Goal: Task Accomplishment & Management: Manage account settings

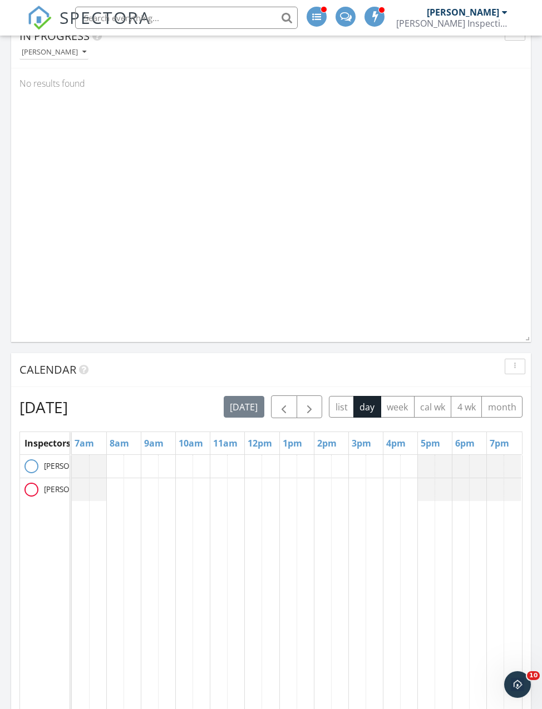
scroll to position [827, 0]
click at [290, 403] on span "button" at bounding box center [283, 407] width 13 height 13
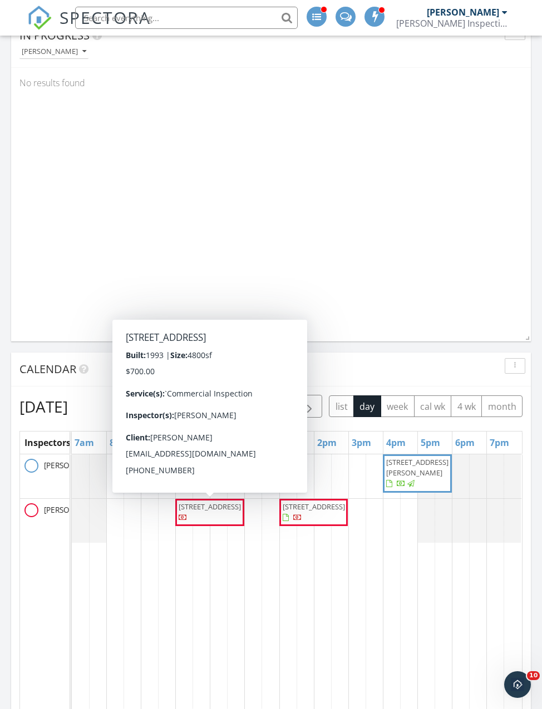
click at [213, 512] on span "3708 HWY 377 S , Brownwood 76801" at bounding box center [210, 507] width 62 height 10
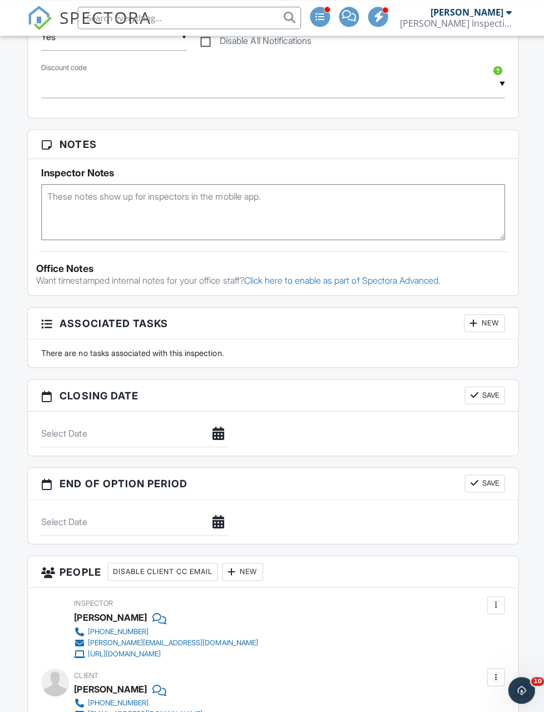
scroll to position [791, 0]
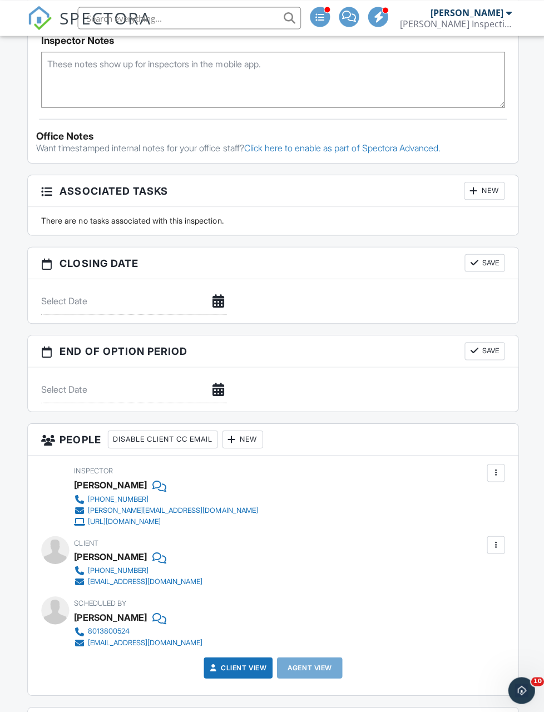
click at [248, 437] on div "New" at bounding box center [241, 437] width 41 height 18
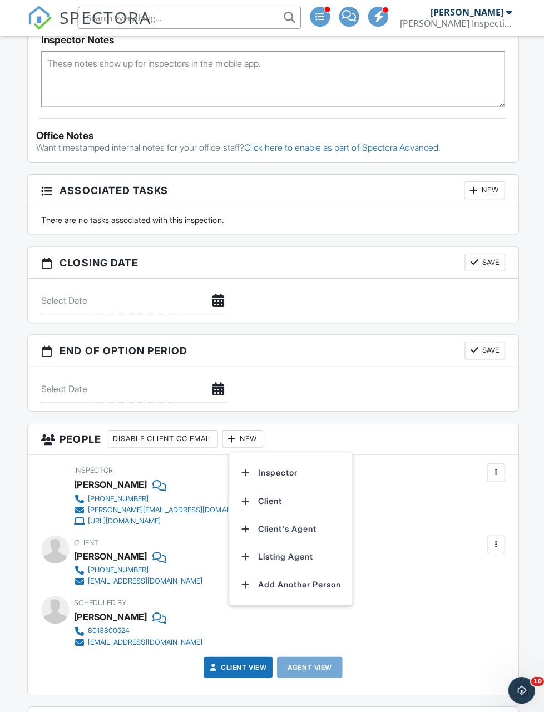
click at [282, 472] on li "Inspector" at bounding box center [290, 471] width 110 height 28
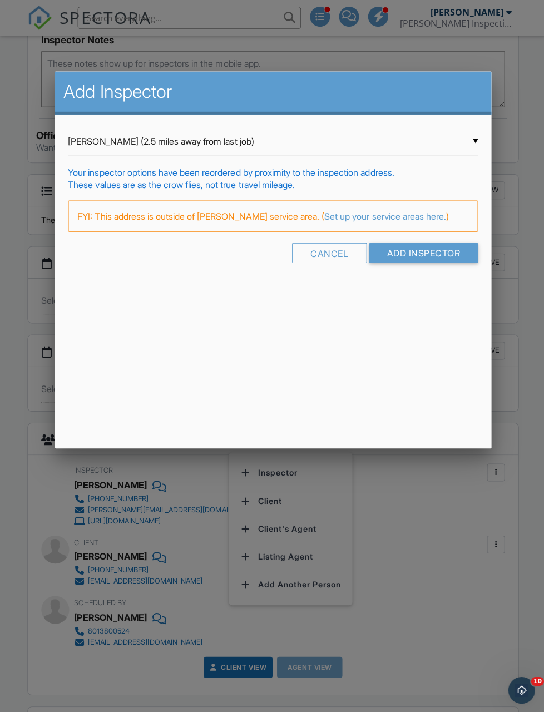
click at [443, 255] on input "Add Inspector" at bounding box center [422, 252] width 109 height 20
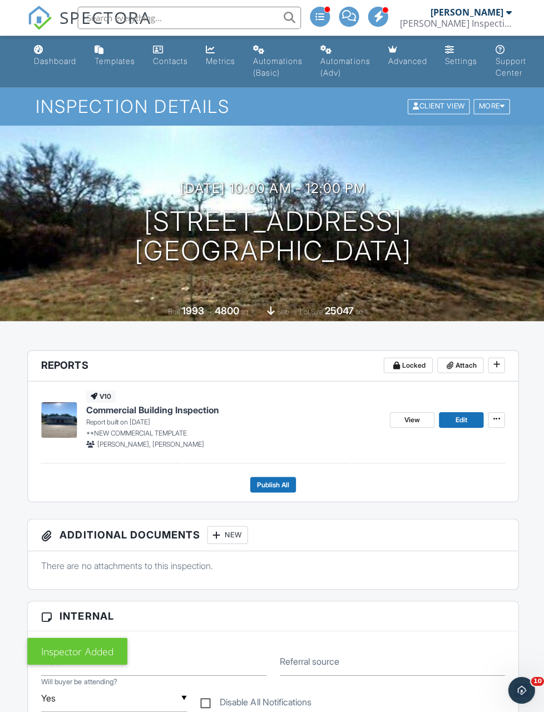
click at [406, 413] on link "View" at bounding box center [410, 419] width 45 height 16
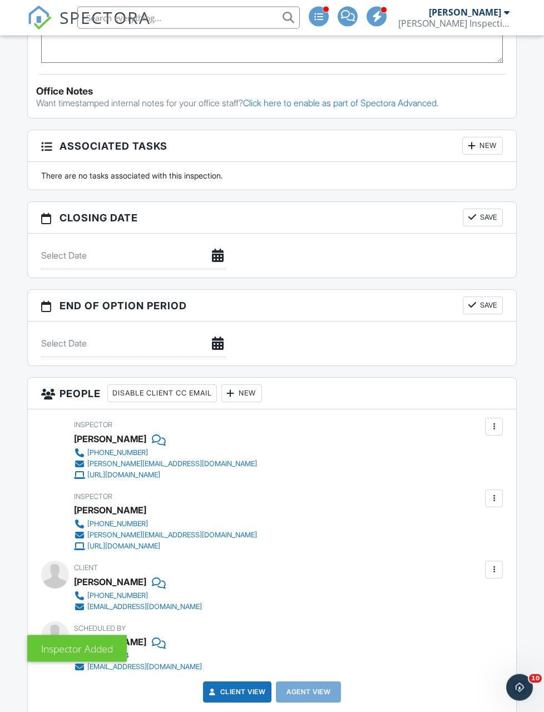
scroll to position [836, 0]
click at [493, 503] on div at bounding box center [493, 497] width 11 height 11
click at [421, 615] on li "Remove" at bounding box center [439, 615] width 113 height 28
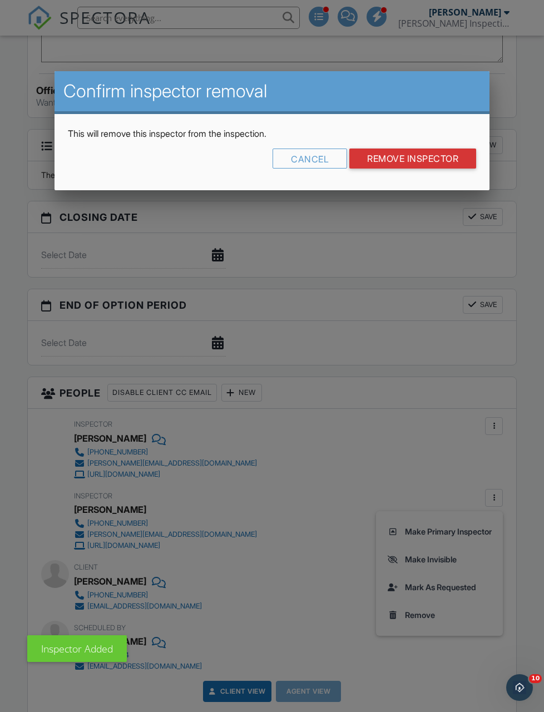
click at [426, 166] on input "Remove Inspector" at bounding box center [412, 159] width 127 height 20
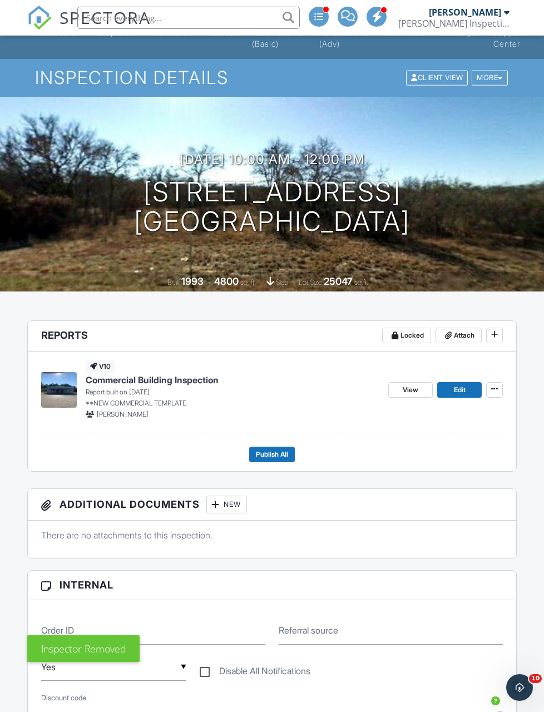
click at [278, 458] on span "Publish All" at bounding box center [272, 454] width 32 height 11
click at [279, 456] on span "Publish All" at bounding box center [272, 454] width 32 height 11
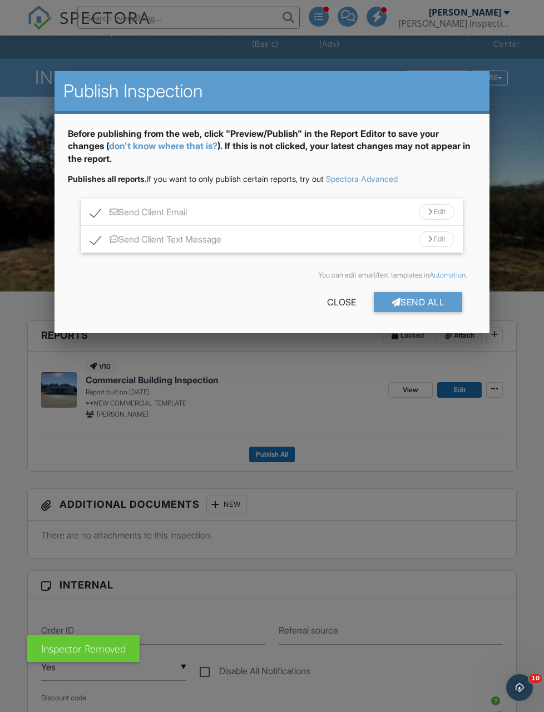
click at [205, 248] on label "Send Client Text Message" at bounding box center [155, 241] width 131 height 14
checkbox input "false"
click at [424, 309] on div "Send All" at bounding box center [418, 302] width 89 height 20
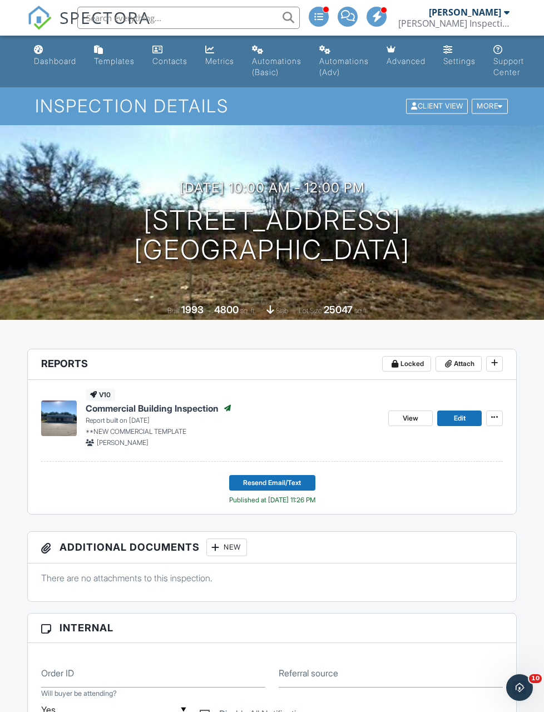
click at [60, 59] on div "Dashboard" at bounding box center [55, 60] width 42 height 9
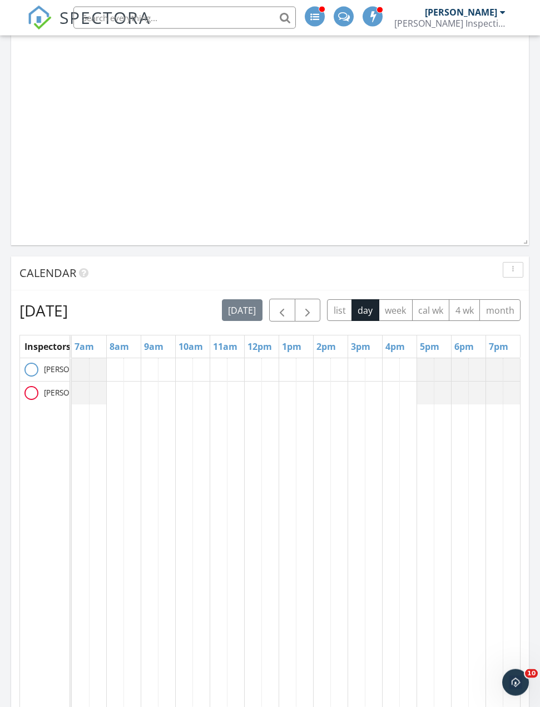
scroll to position [923, 0]
click at [289, 309] on span "button" at bounding box center [281, 310] width 13 height 13
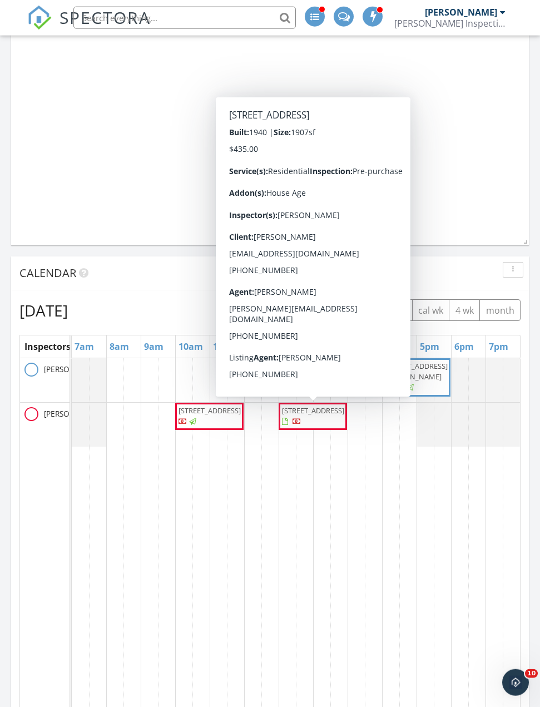
click at [330, 411] on span "[STREET_ADDRESS]" at bounding box center [313, 411] width 62 height 10
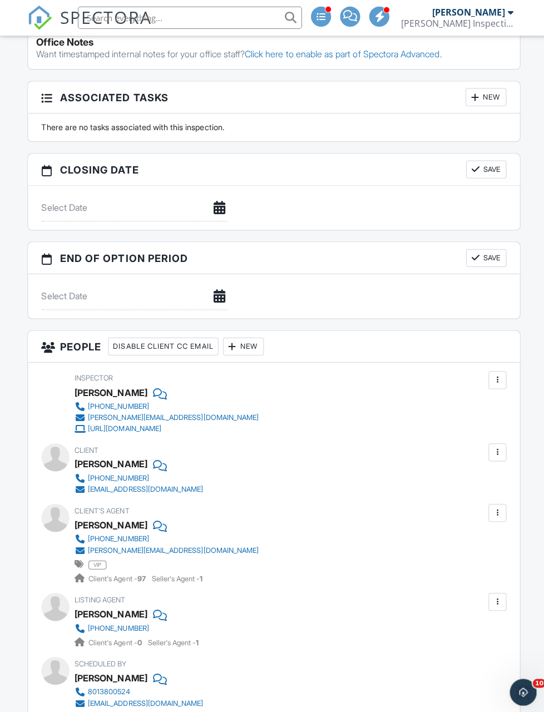
scroll to position [886, 0]
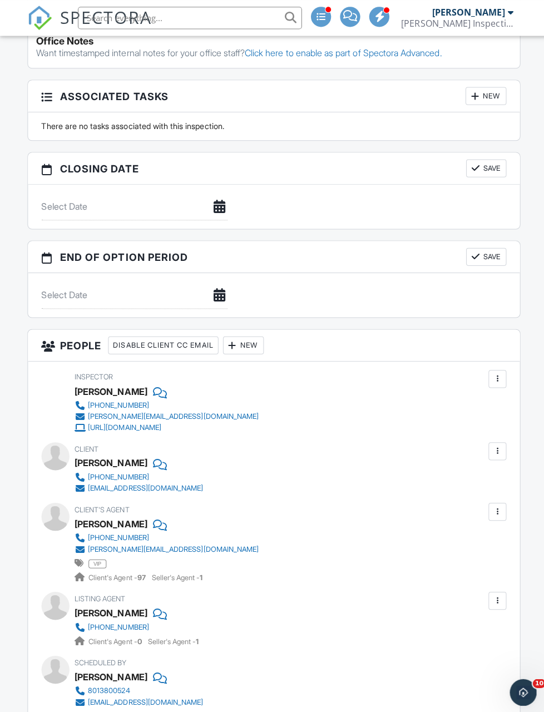
click at [254, 343] on div "New" at bounding box center [241, 343] width 41 height 18
click at [289, 373] on li "Inspector" at bounding box center [290, 377] width 110 height 28
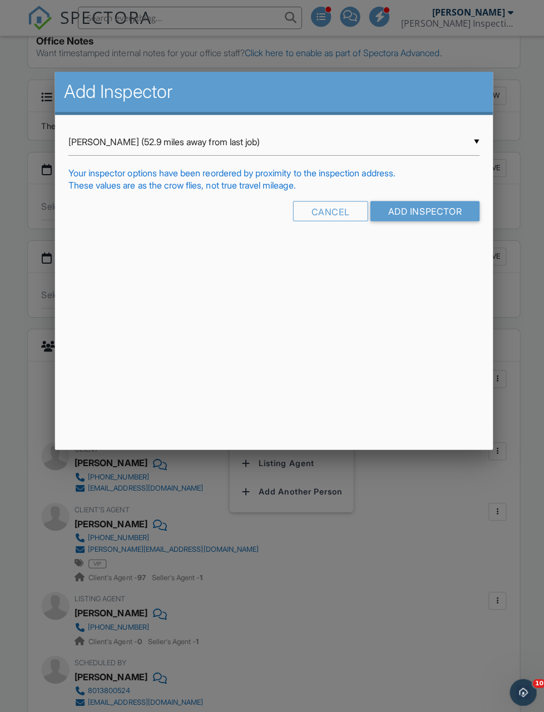
click at [450, 212] on input "Add Inspector" at bounding box center [422, 210] width 109 height 20
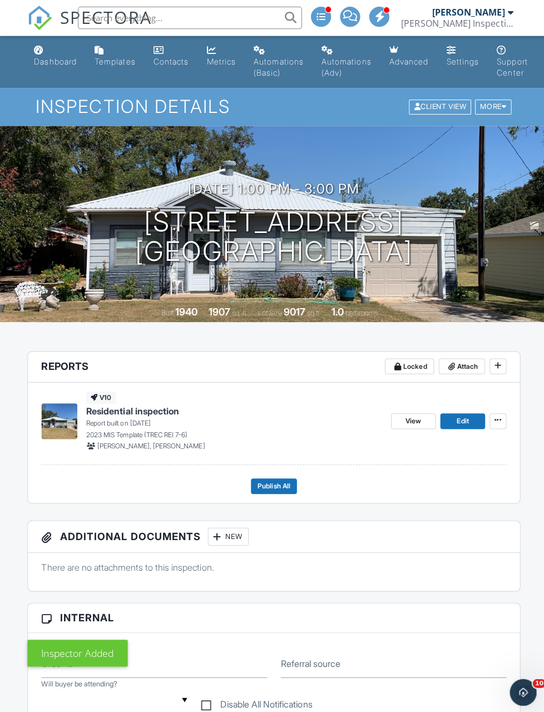
click at [415, 414] on span "View" at bounding box center [411, 418] width 16 height 11
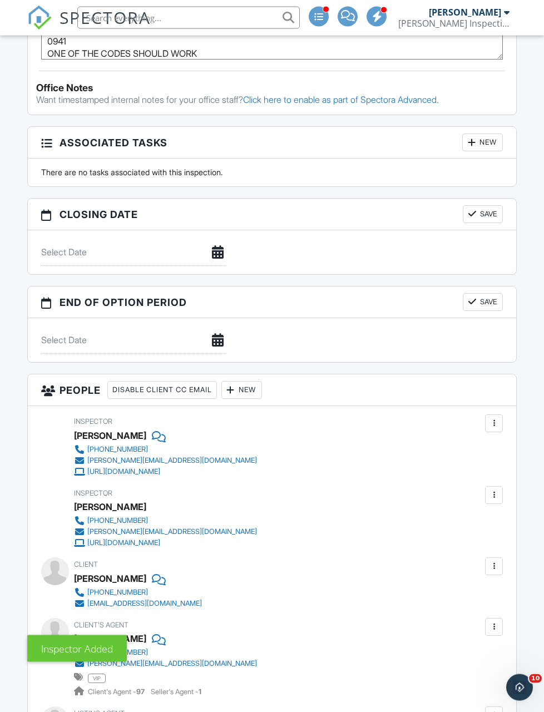
scroll to position [853, 0]
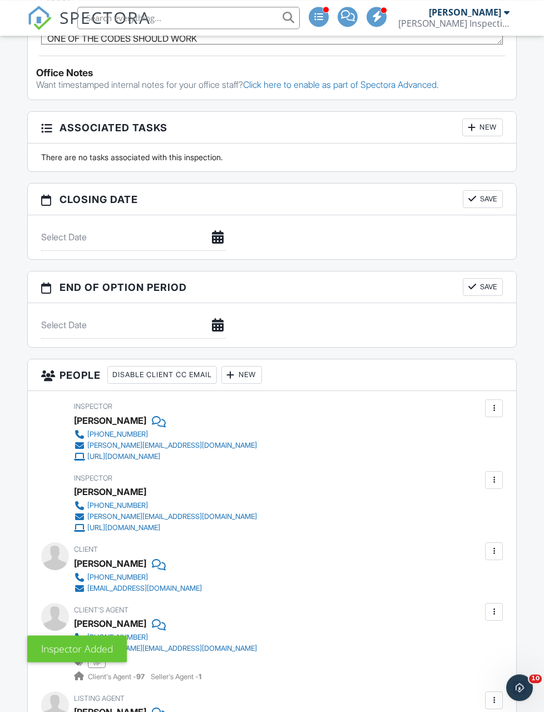
click at [492, 481] on div at bounding box center [493, 480] width 11 height 11
click at [419, 599] on li "Remove" at bounding box center [439, 598] width 113 height 28
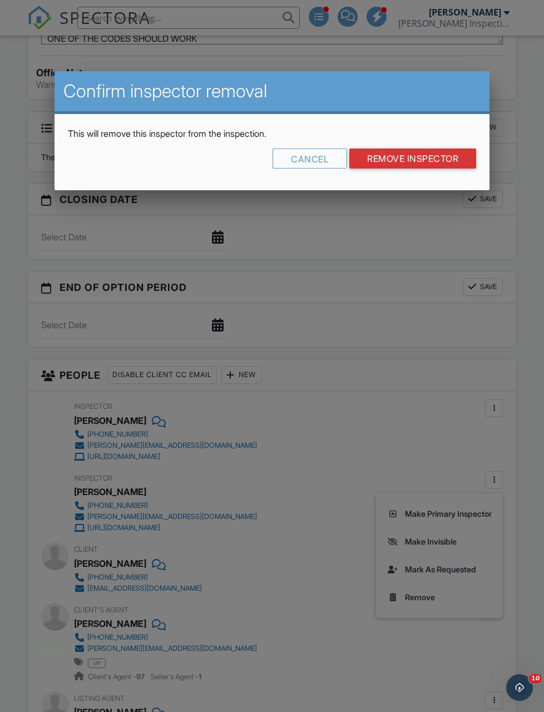
click at [428, 164] on input "Remove Inspector" at bounding box center [412, 159] width 127 height 20
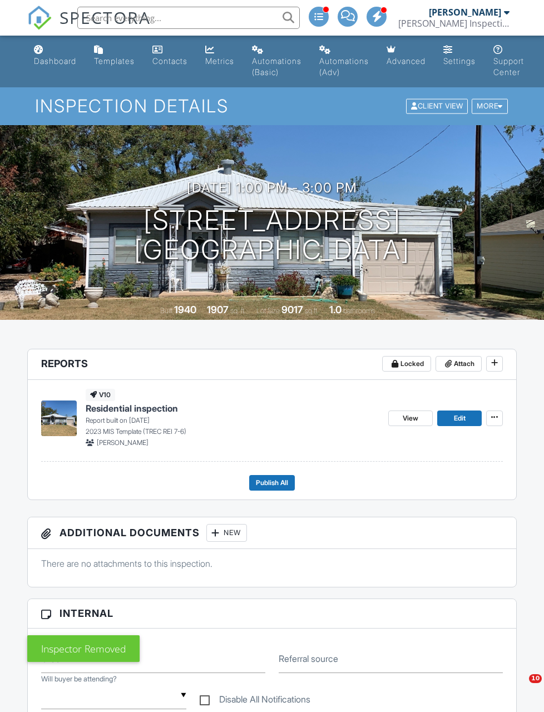
click at [271, 483] on span "Publish All" at bounding box center [272, 482] width 32 height 11
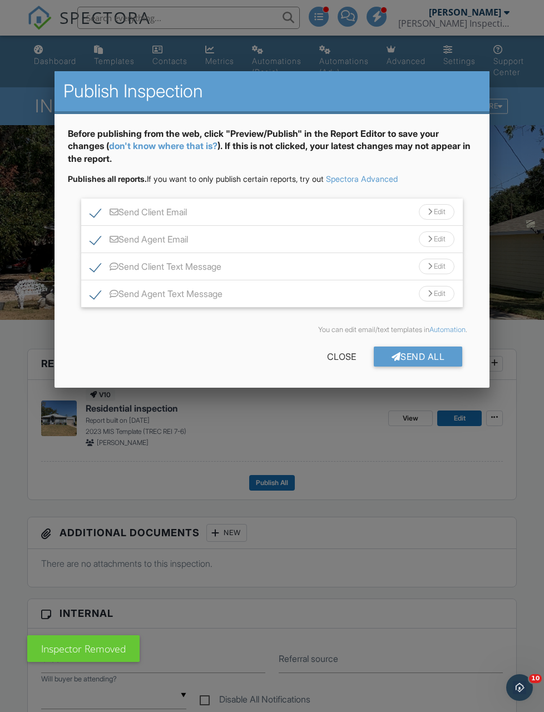
click at [198, 266] on label "Send Client Text Message" at bounding box center [155, 268] width 131 height 14
checkbox input "false"
click at [199, 297] on label "Send Agent Text Message" at bounding box center [156, 296] width 132 height 14
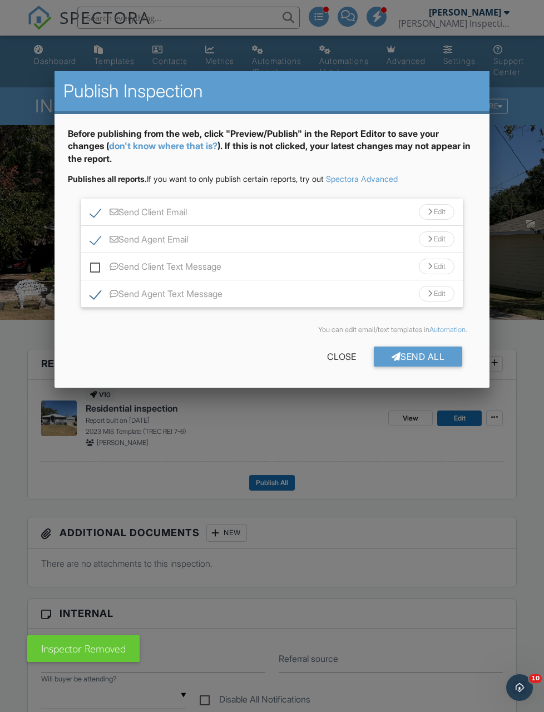
checkbox input "false"
click at [428, 356] on div "Send All" at bounding box center [418, 357] width 89 height 20
